Goal: Check status

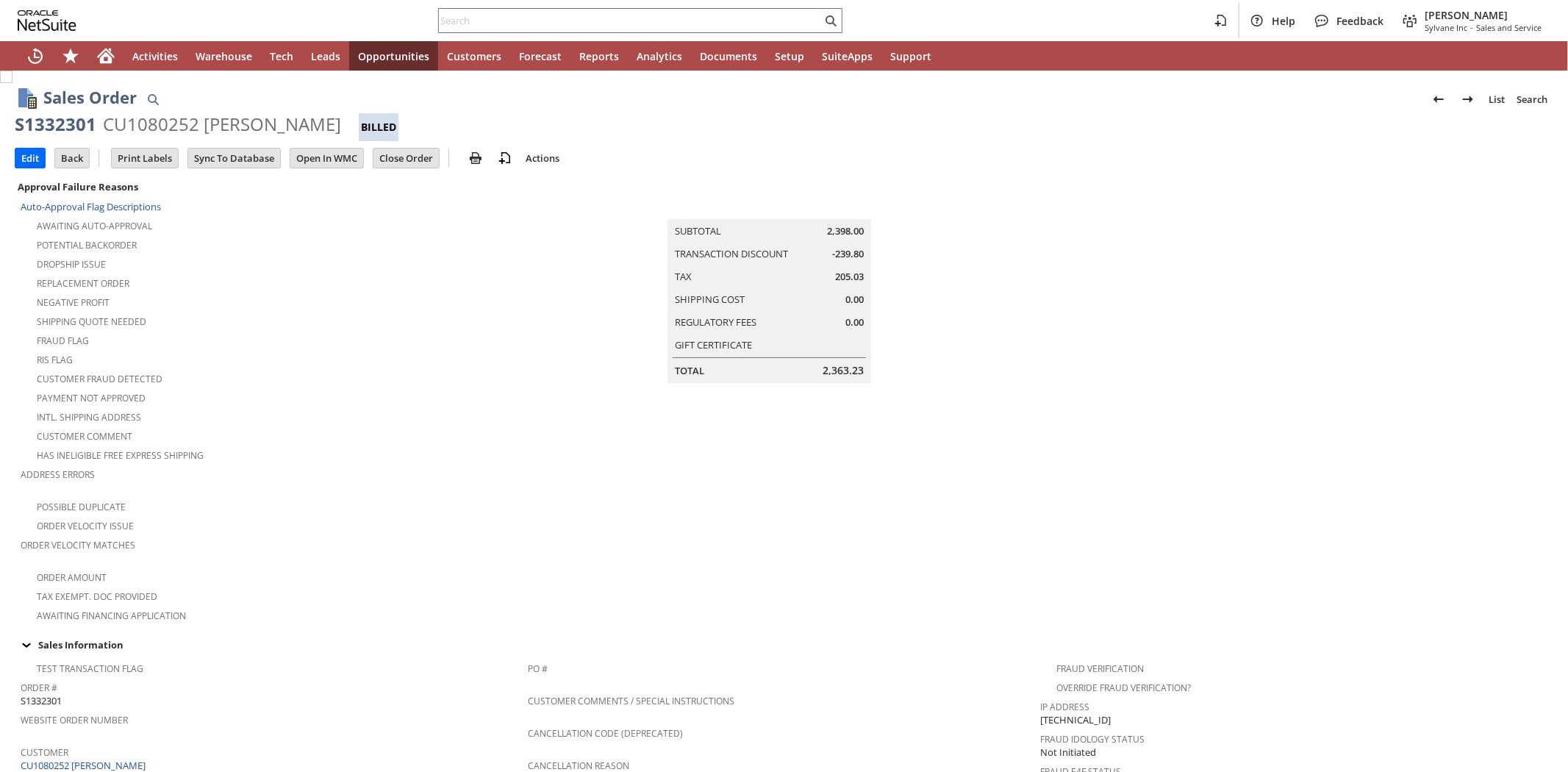
scroll to position [735, 0]
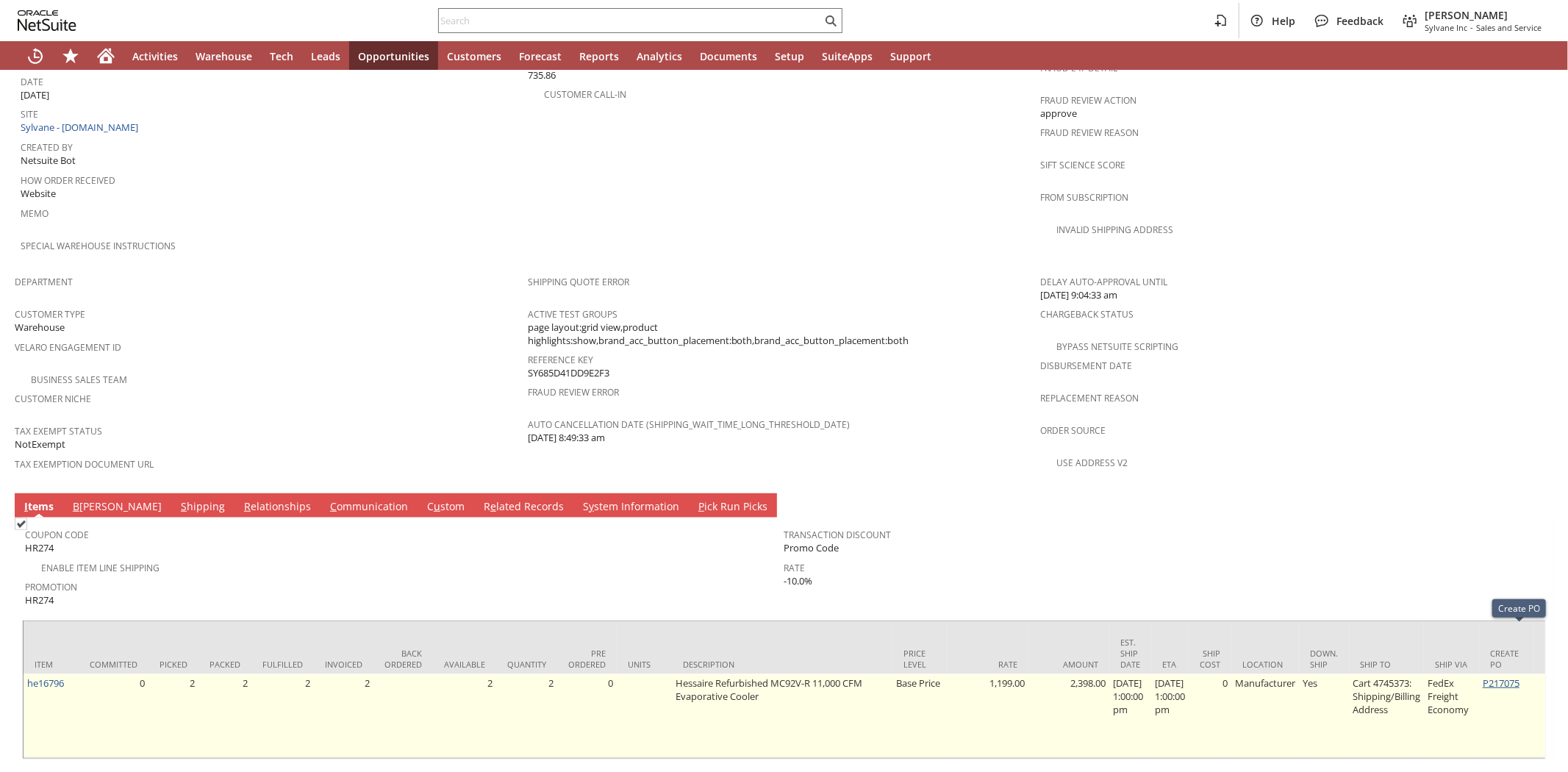
click at [1517, 676] on link "P217075" at bounding box center [1501, 682] width 37 height 13
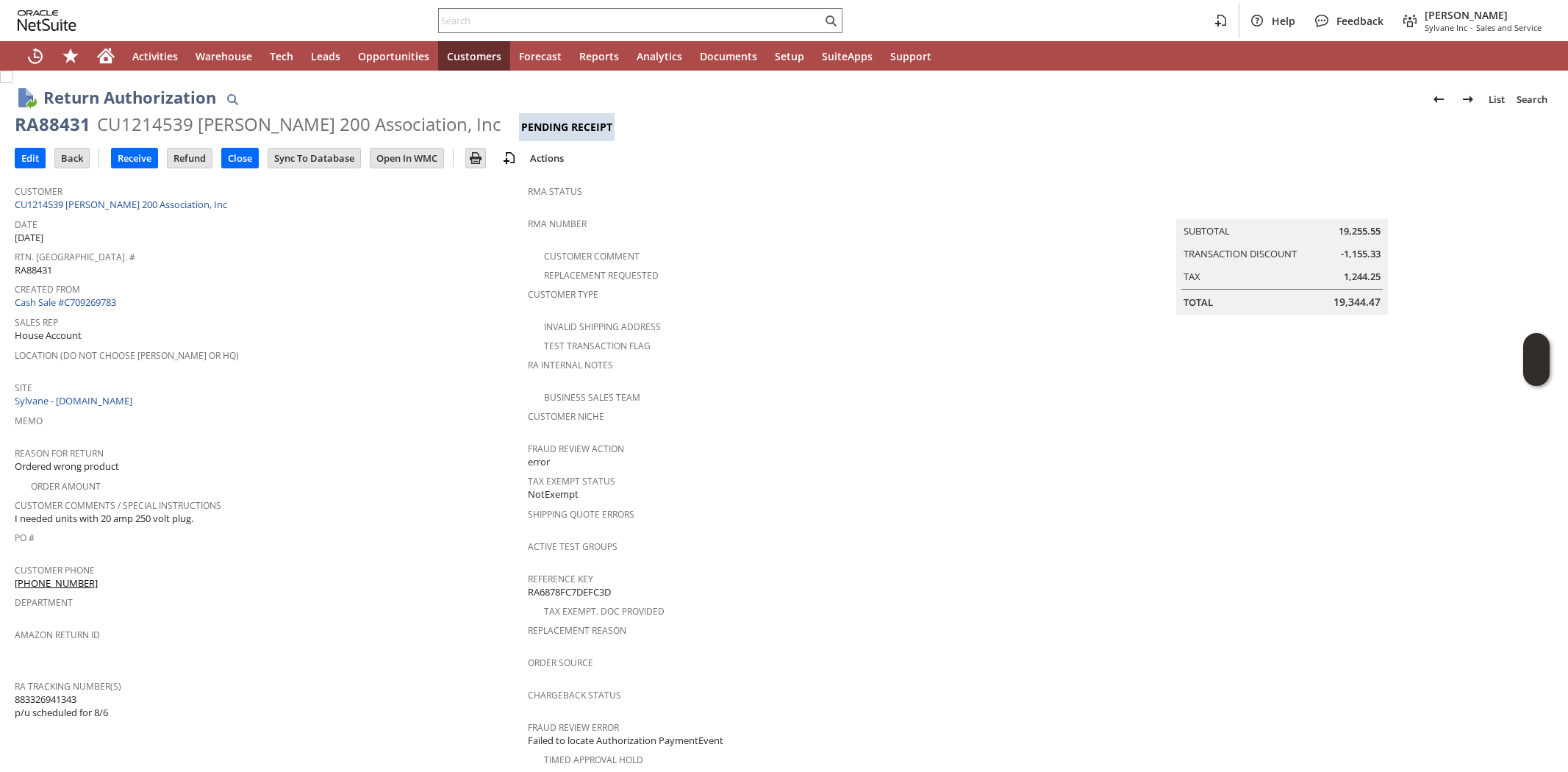
click at [486, 9] on div at bounding box center [640, 21] width 404 height 25
click at [486, 17] on input "text" at bounding box center [630, 20] width 383 height 18
paste input "SY68A080B651EDC"
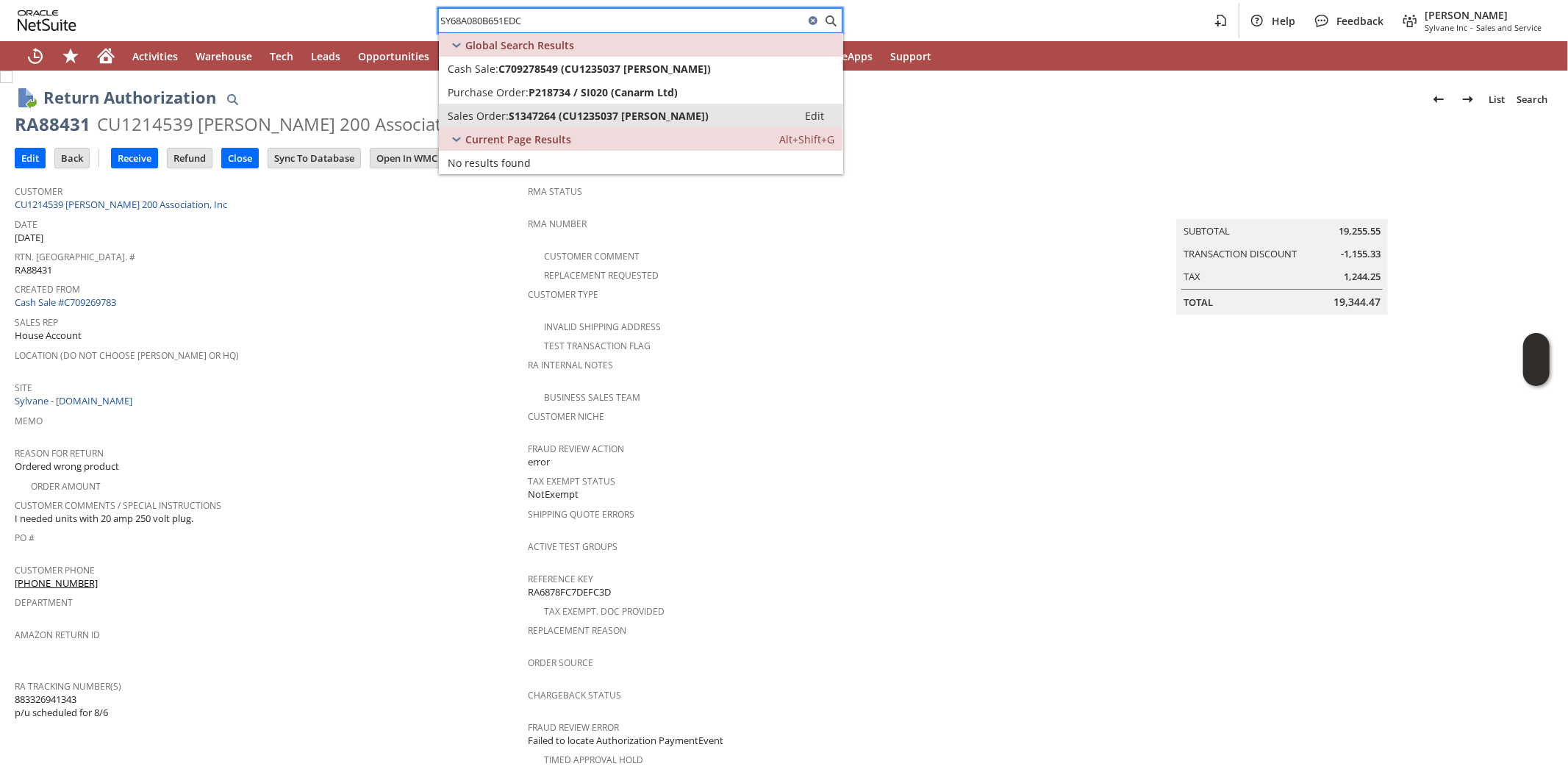
type input "SY68A080B651EDC"
click at [546, 120] on span "S1347264 (CU1235037 [PERSON_NAME])" at bounding box center [609, 116] width 200 height 14
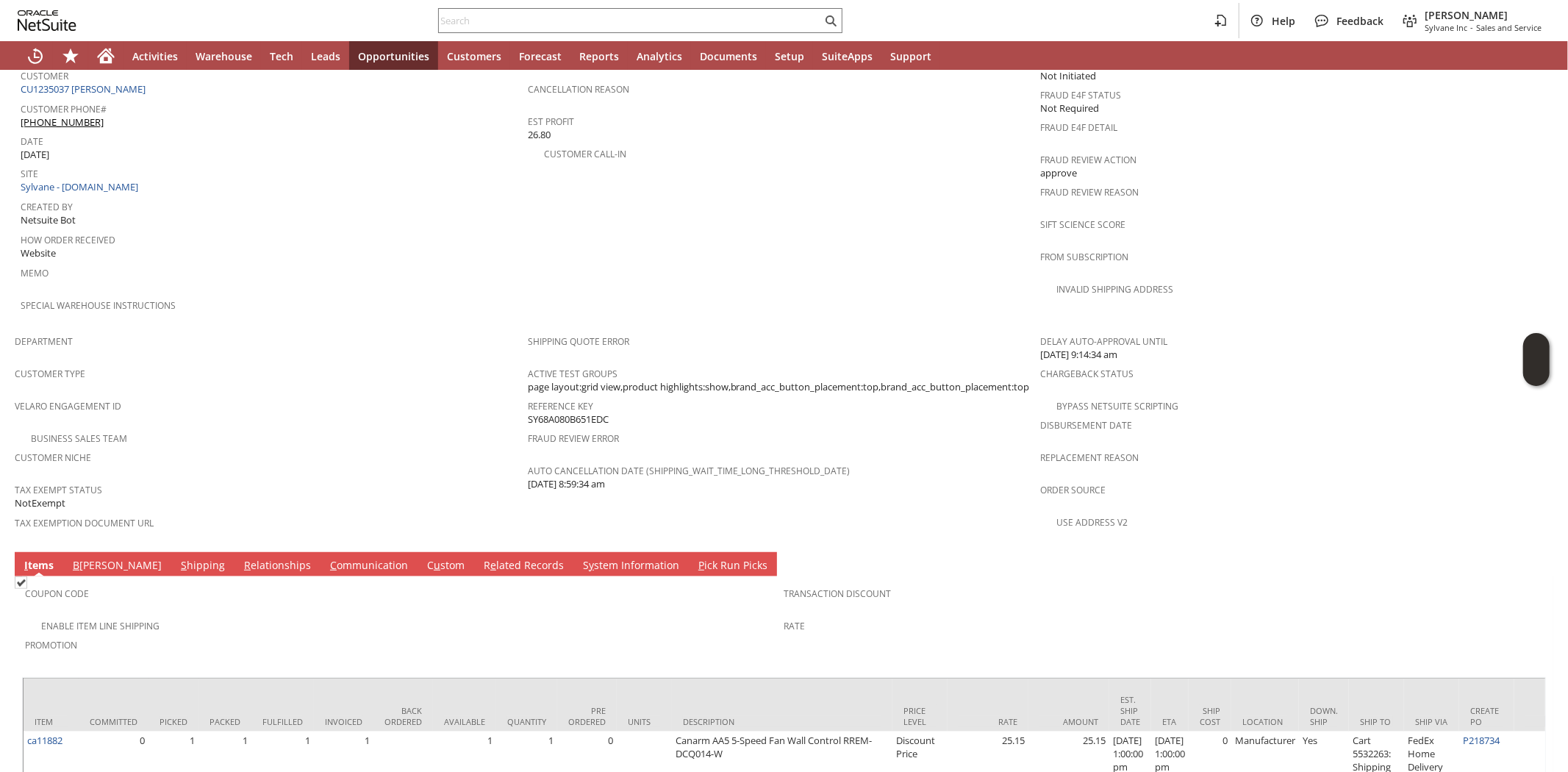
scroll to position [917, 0]
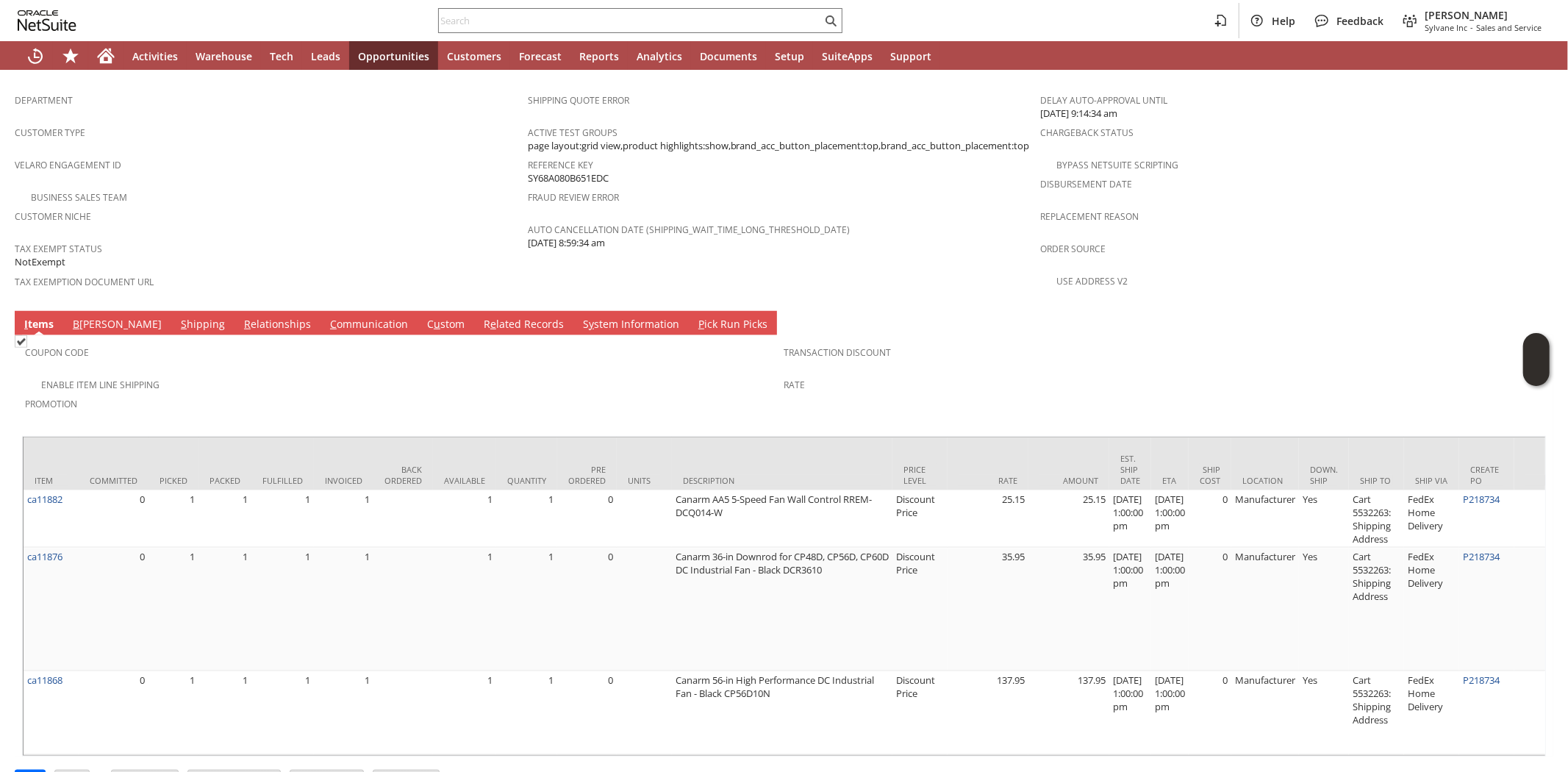
click at [262, 154] on div "Velaro Engagement ID" at bounding box center [267, 169] width 506 height 31
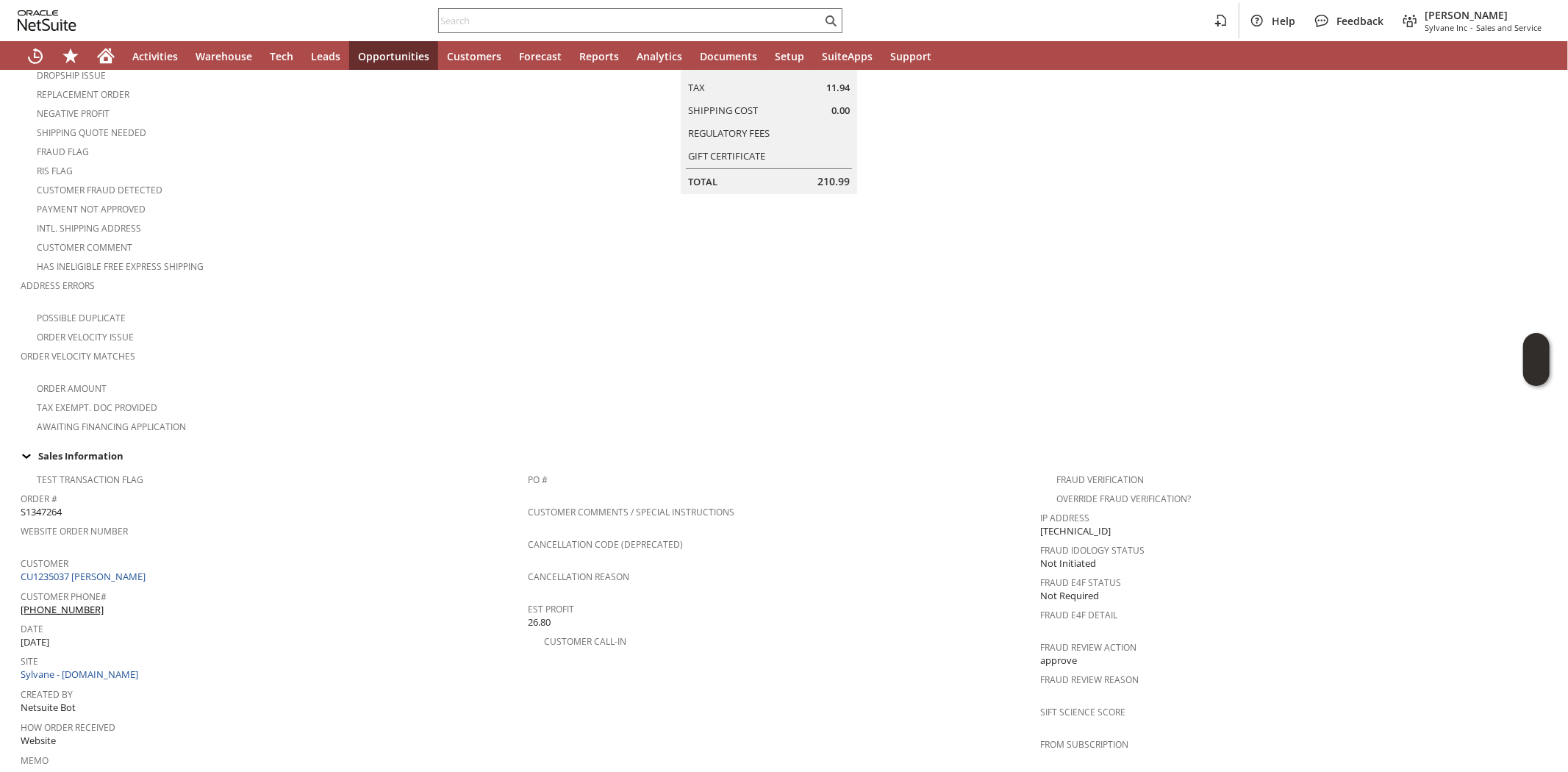
scroll to position [182, 0]
click at [388, 265] on div "Has Ineligible Free Express Shipping" at bounding box center [274, 271] width 507 height 18
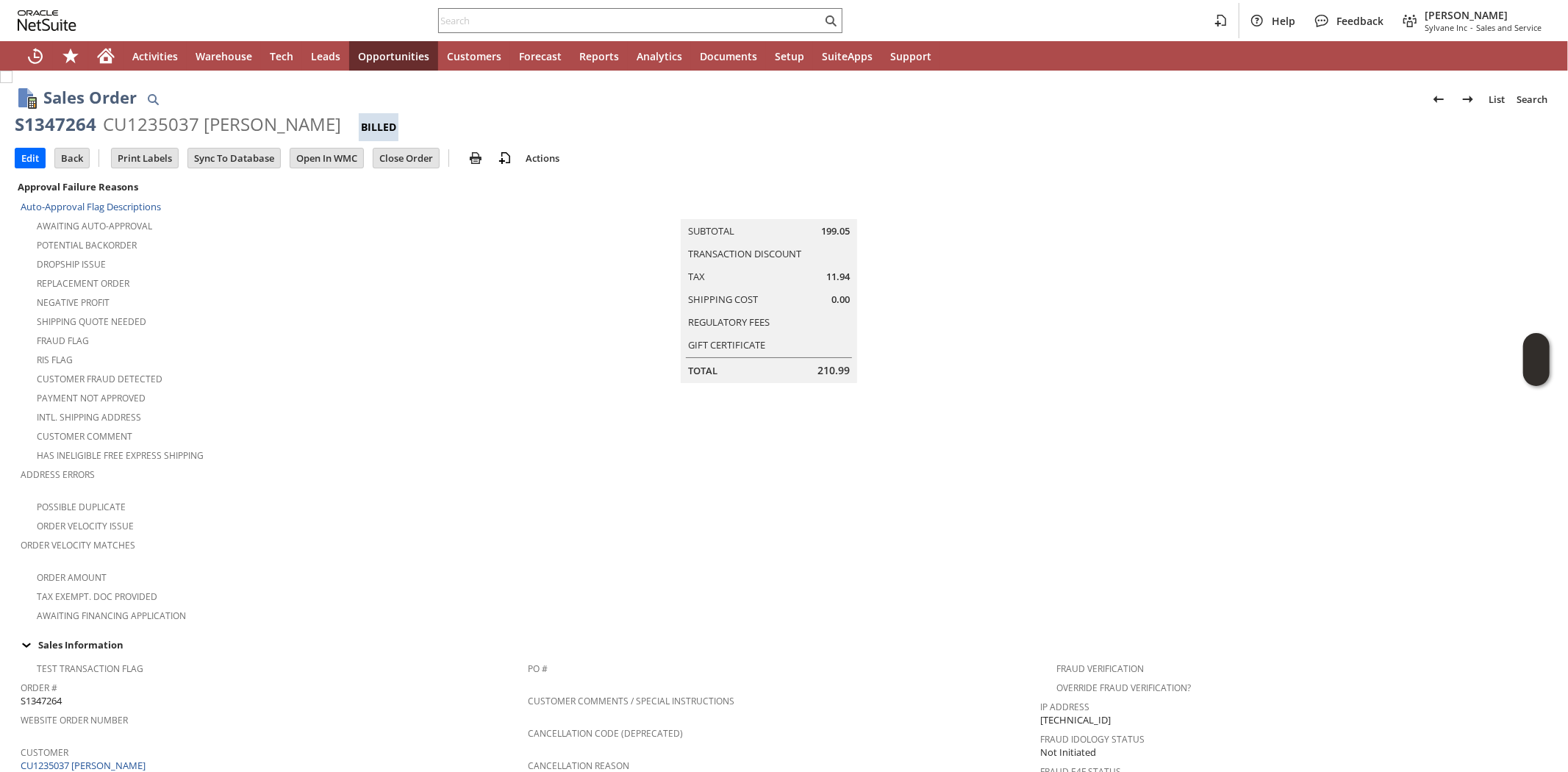
scroll to position [613, 0]
